Goal: Find specific page/section: Find specific page/section

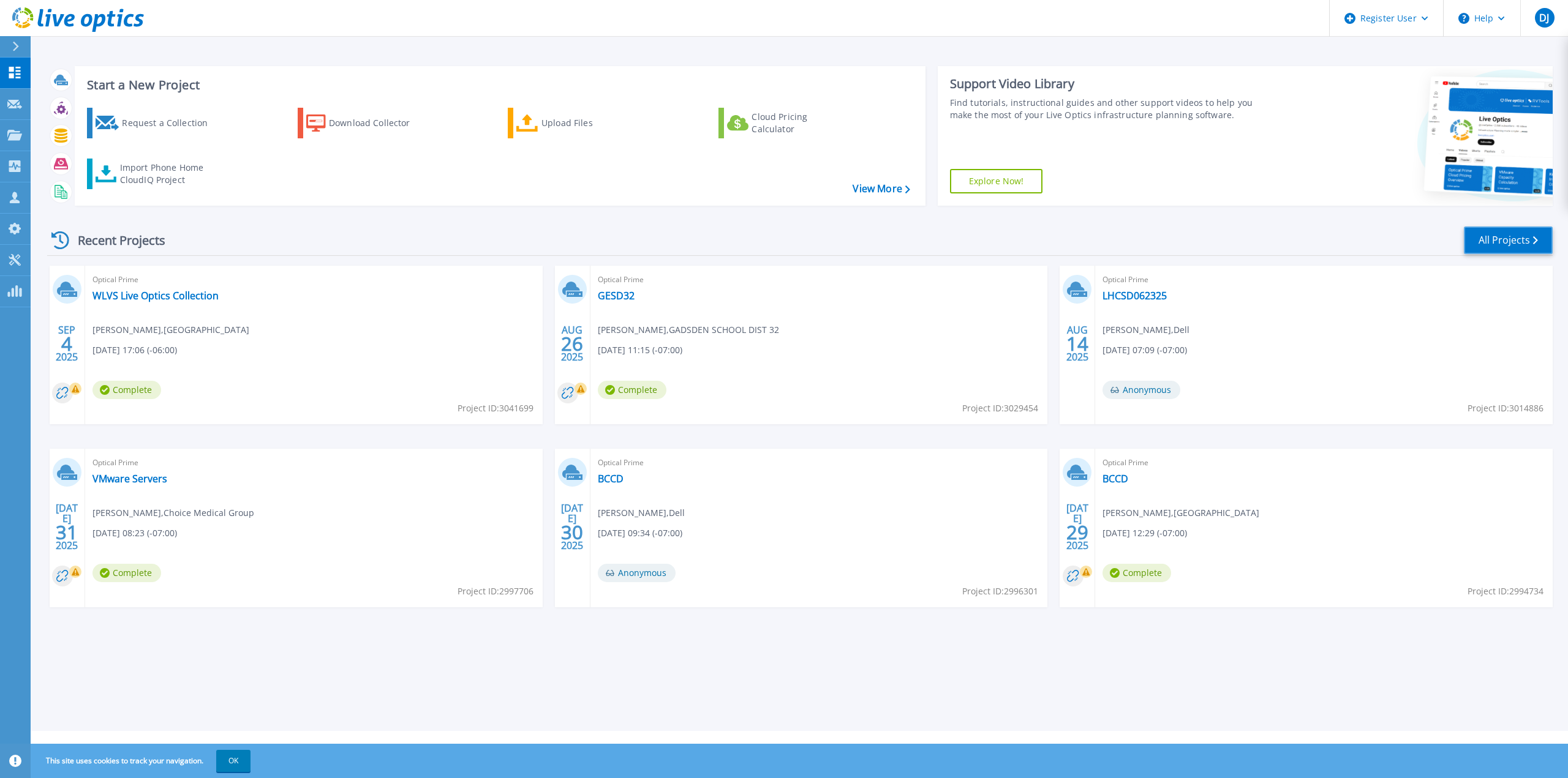
click at [1501, 243] on link "All Projects" at bounding box center [1508, 240] width 89 height 28
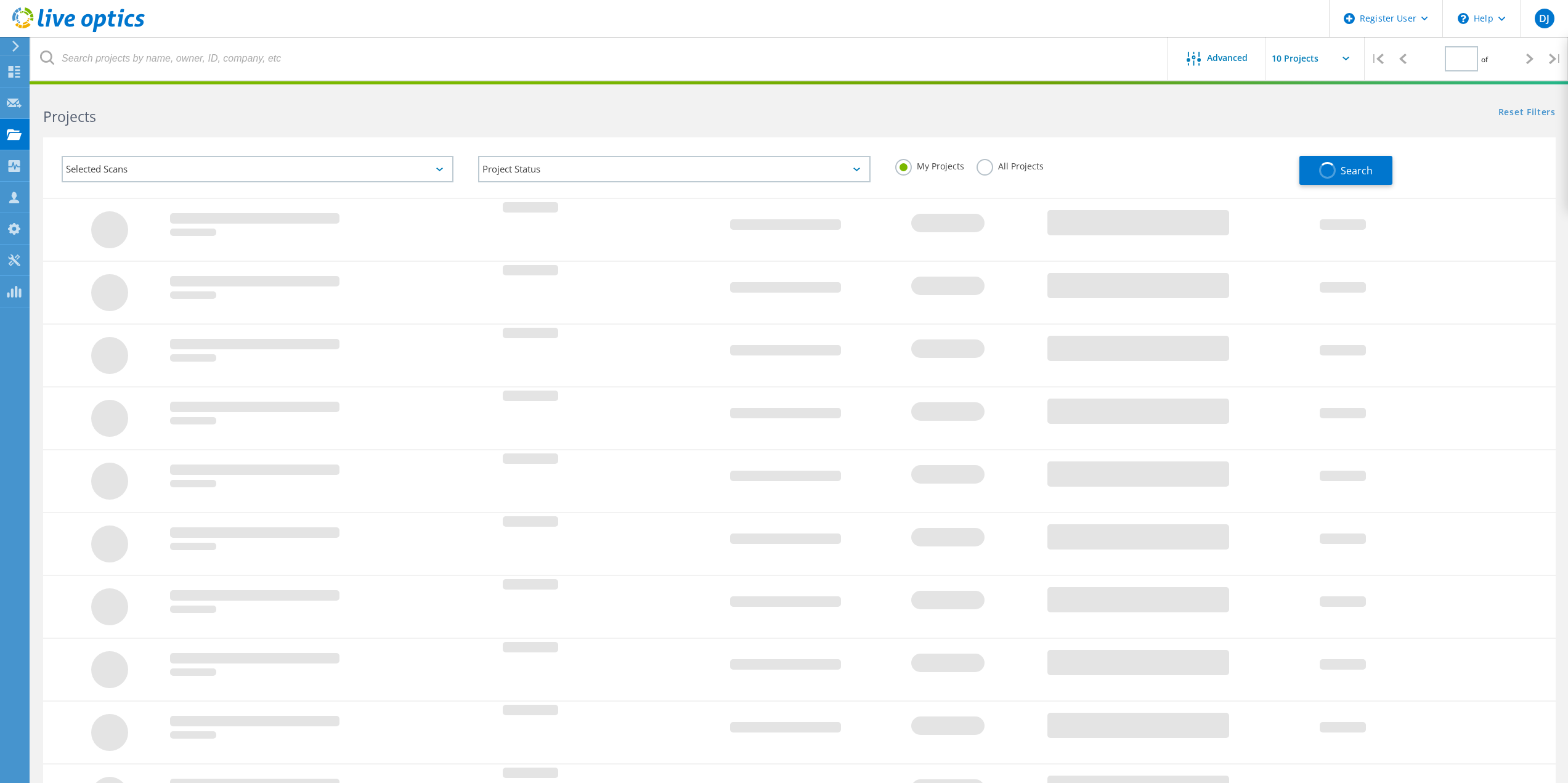
type input "1"
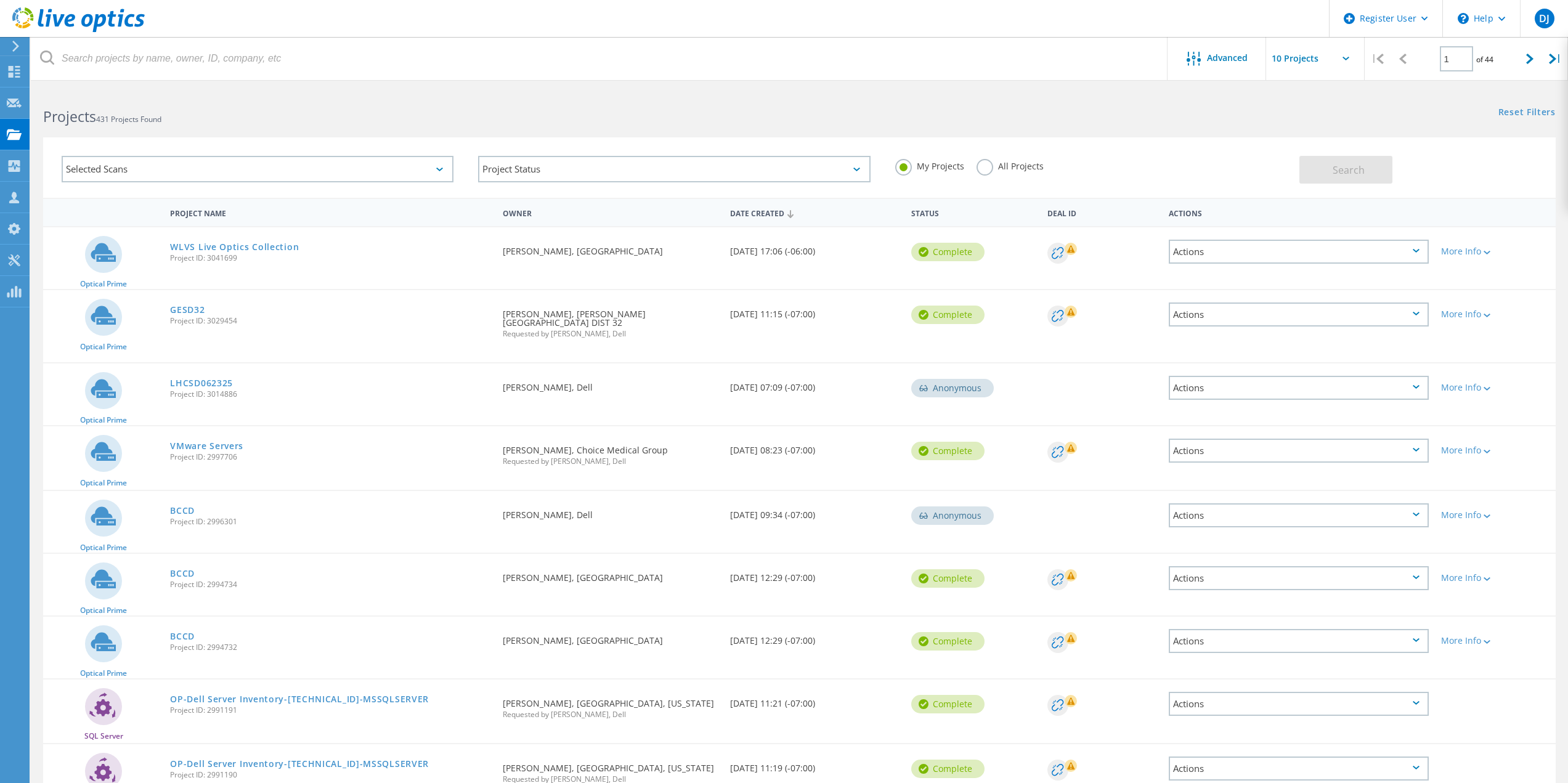
click at [983, 170] on label "All Projects" at bounding box center [1010, 165] width 67 height 12
click at [0, 0] on input "All Projects" at bounding box center [0, 0] width 0 height 0
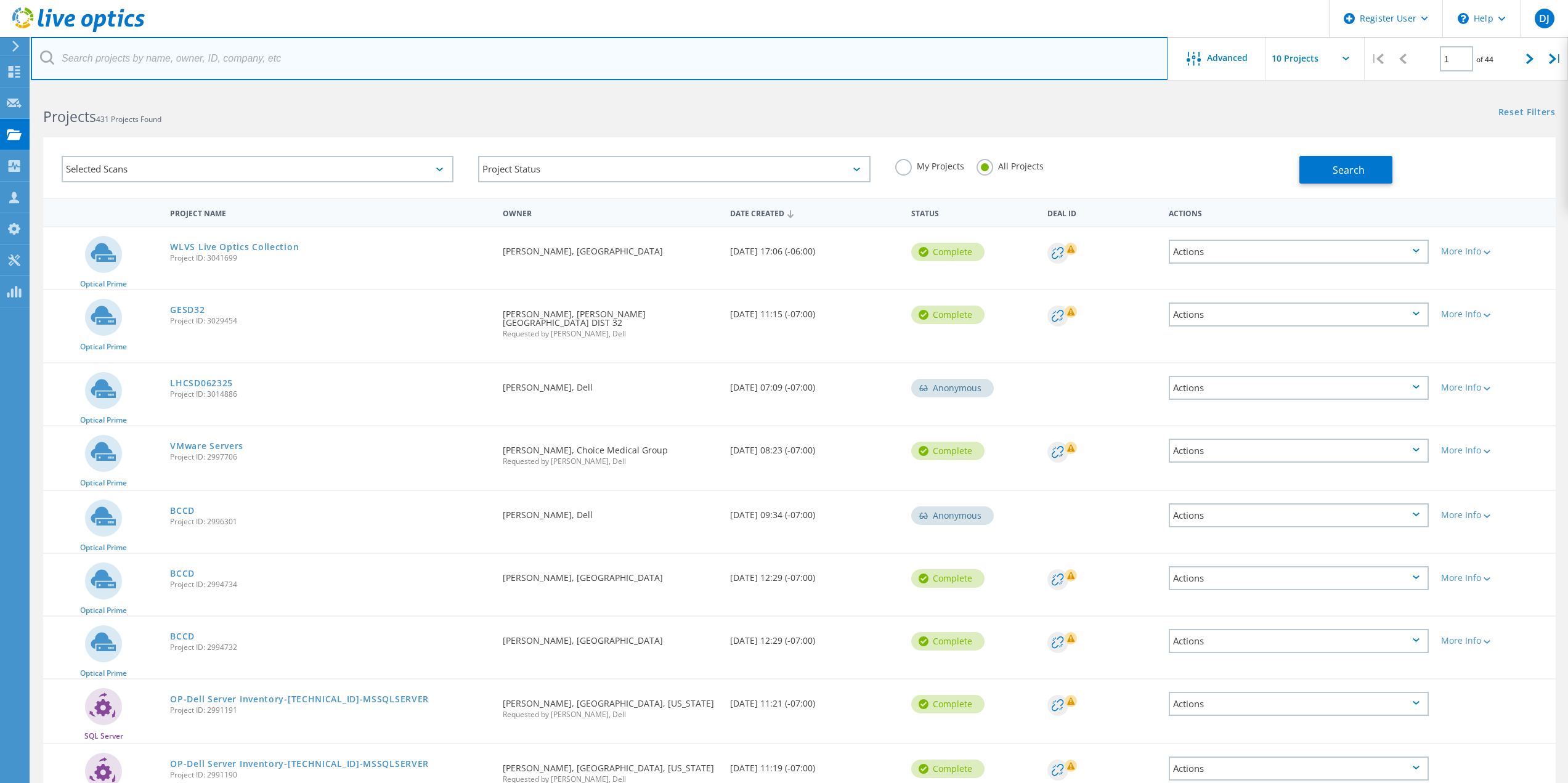
click at [271, 68] on input "text" at bounding box center [599, 59] width 1137 height 43
paste input "[PERSON_NAME][EMAIL_ADDRESS][PERSON_NAME][DOMAIN_NAME]"
type input "[PERSON_NAME][EMAIL_ADDRESS][PERSON_NAME][DOMAIN_NAME]"
